Goal: Browse casually

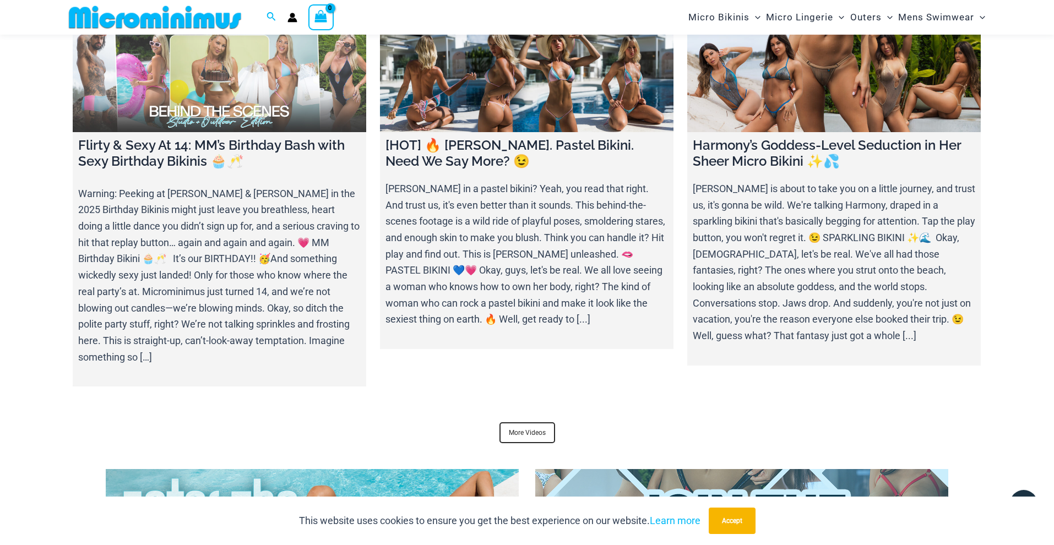
scroll to position [4449, 0]
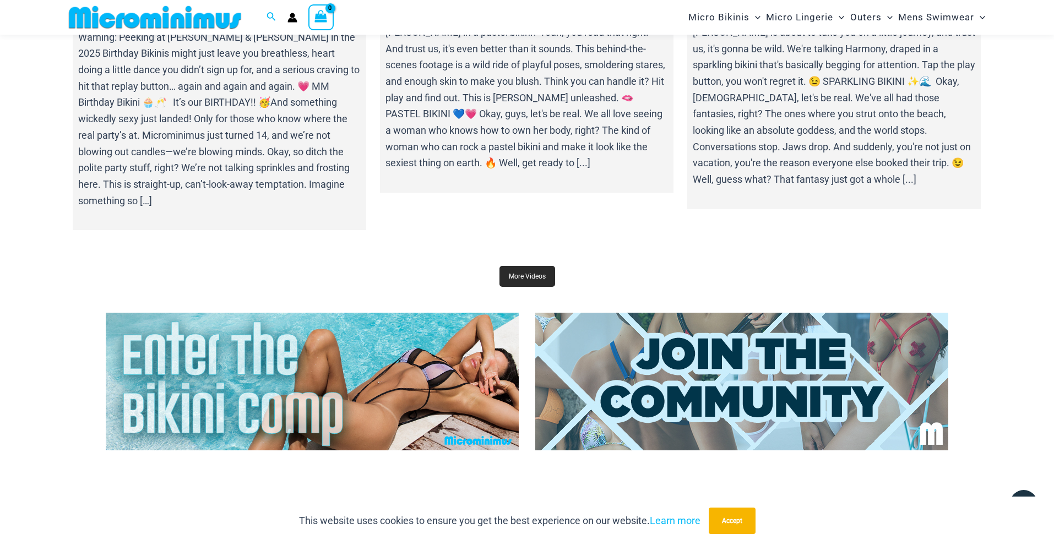
click at [520, 287] on link "More Videos" at bounding box center [528, 276] width 56 height 21
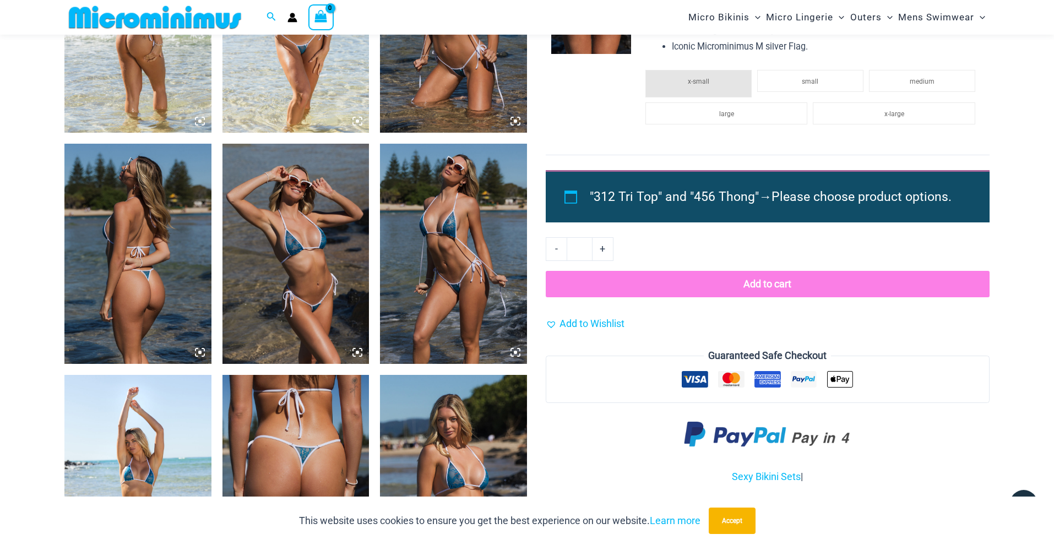
scroll to position [1183, 0]
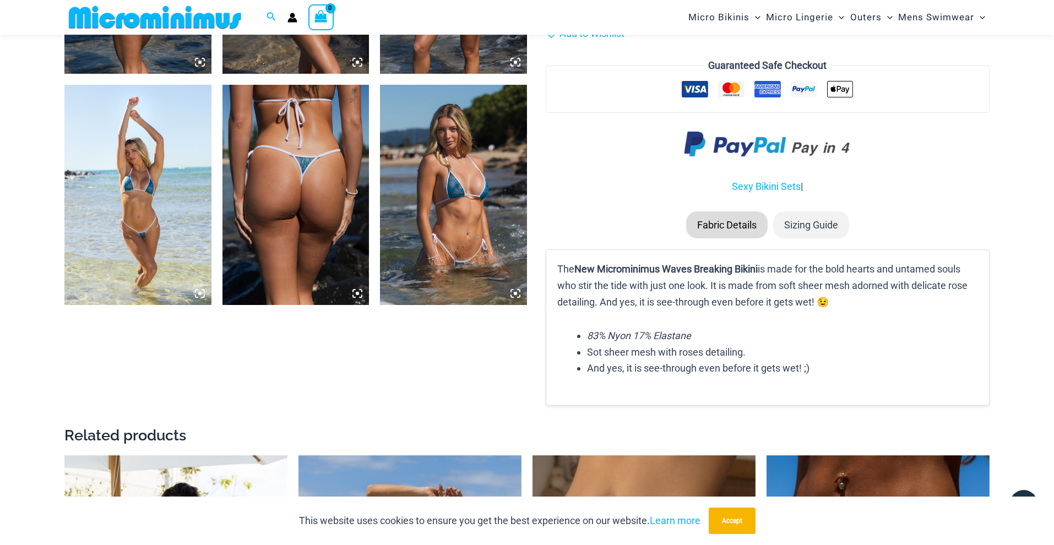
click at [515, 293] on icon at bounding box center [515, 293] width 3 height 3
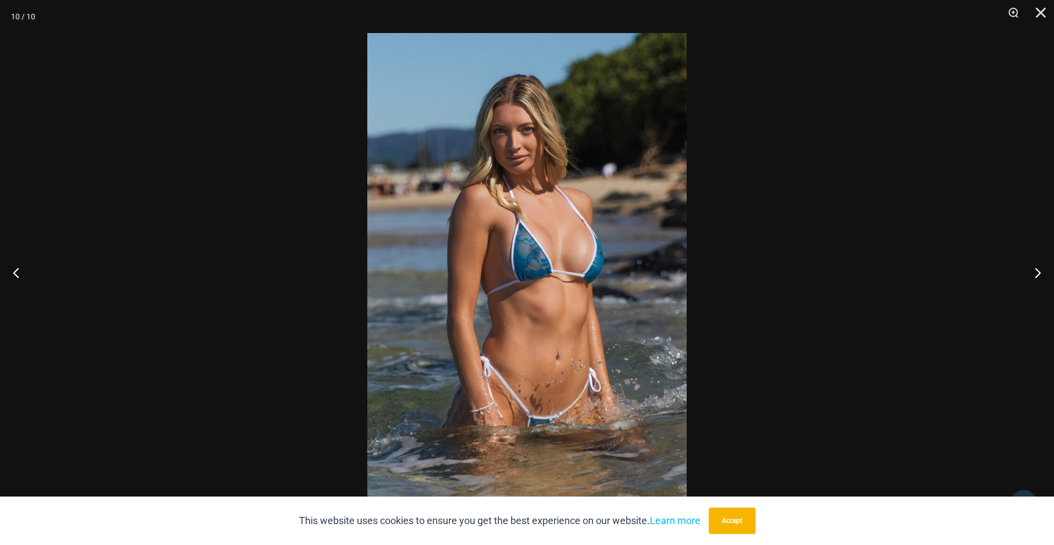
click at [505, 268] on img at bounding box center [527, 272] width 320 height 479
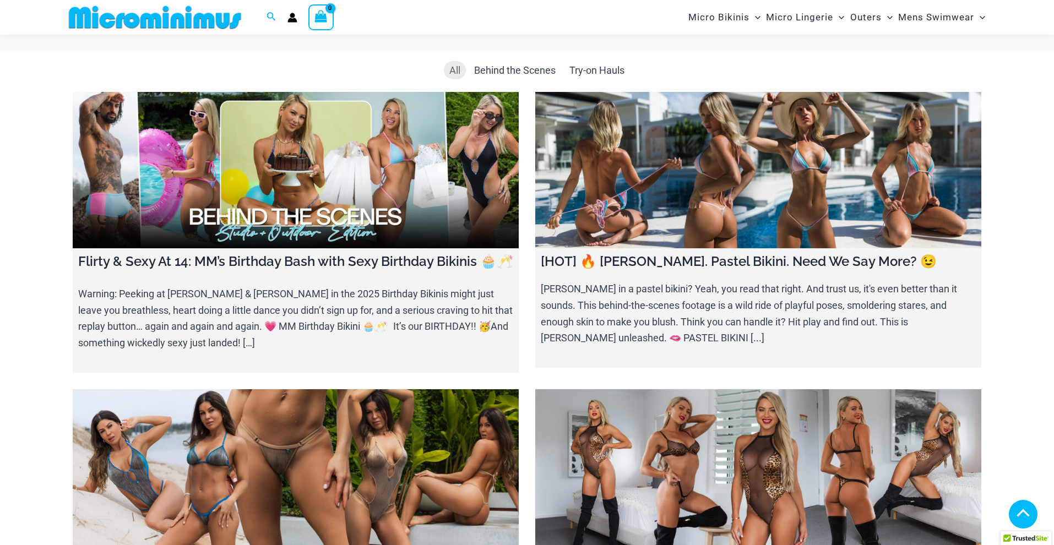
scroll to position [304, 0]
